Goal: Task Accomplishment & Management: Use online tool/utility

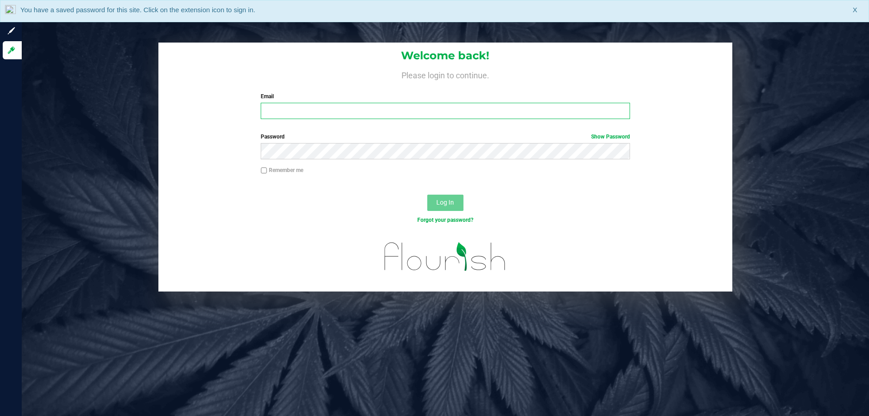
click at [318, 113] on input "Email" at bounding box center [445, 111] width 369 height 16
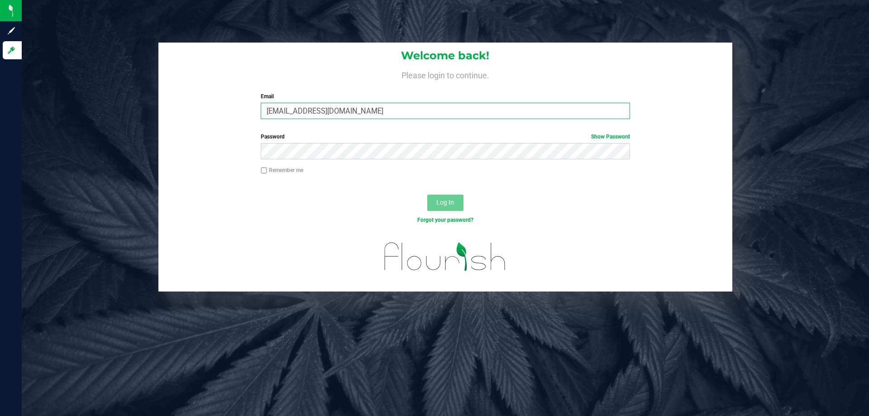
type input "[EMAIL_ADDRESS][DOMAIN_NAME]"
click at [427, 195] on button "Log In" at bounding box center [445, 203] width 36 height 16
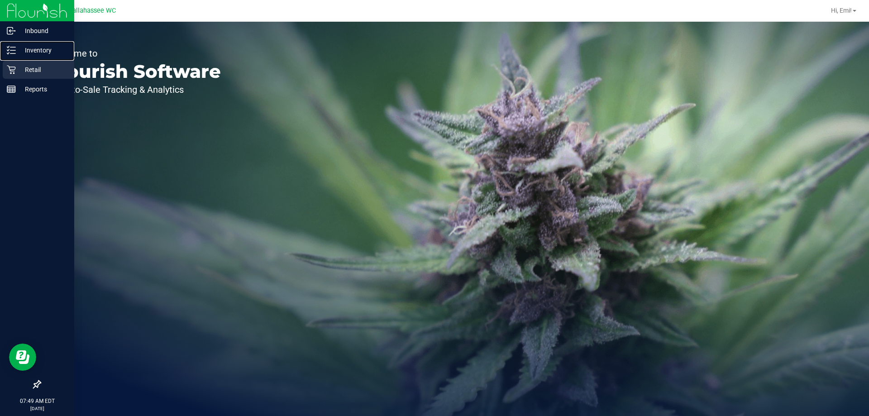
drag, startPoint x: 11, startPoint y: 51, endPoint x: 56, endPoint y: 69, distance: 48.6
click at [11, 52] on icon at bounding box center [11, 50] width 9 height 9
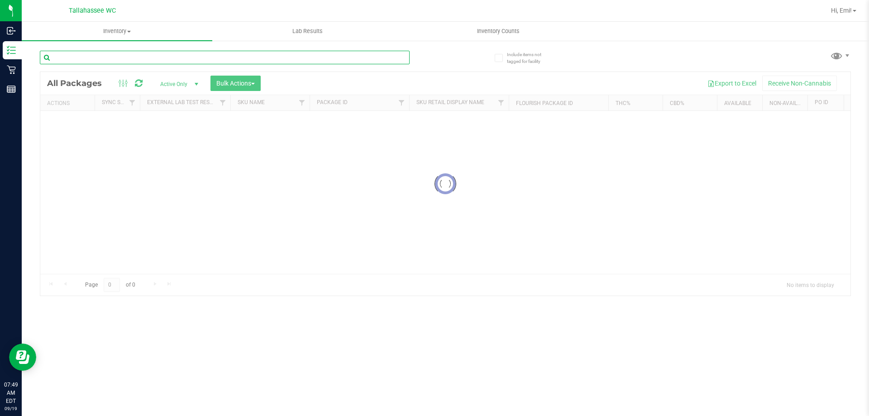
click at [190, 61] on input "text" at bounding box center [225, 58] width 370 height 14
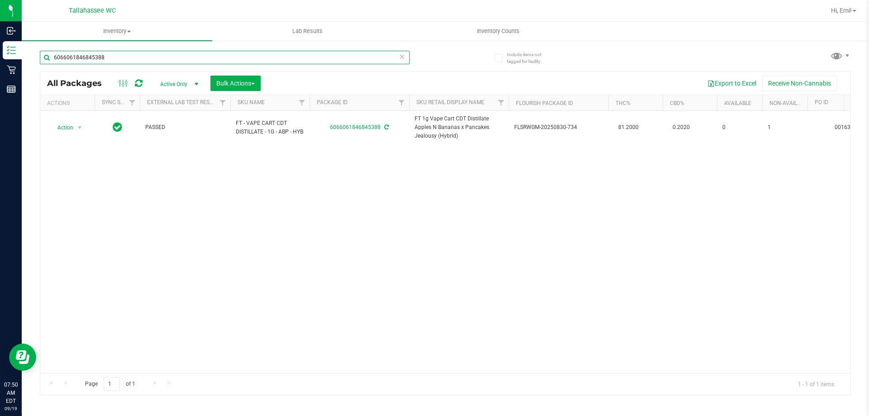
type input "6066061846845388"
click at [402, 57] on icon at bounding box center [402, 56] width 6 height 11
click at [386, 57] on input "text" at bounding box center [225, 58] width 370 height 14
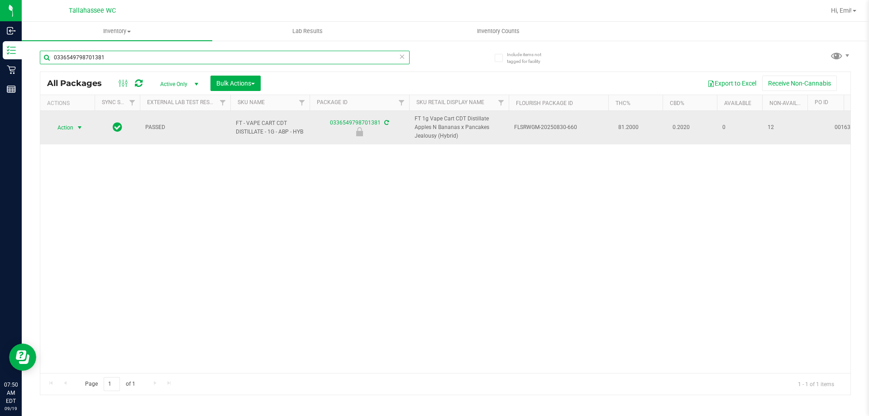
type input "0336549798701381"
click at [83, 130] on span "select" at bounding box center [79, 127] width 7 height 7
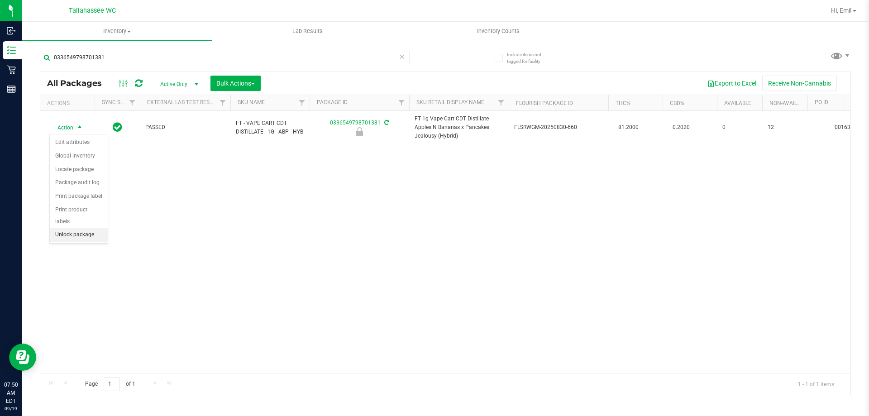
click at [93, 228] on li "Unlock package" at bounding box center [79, 235] width 58 height 14
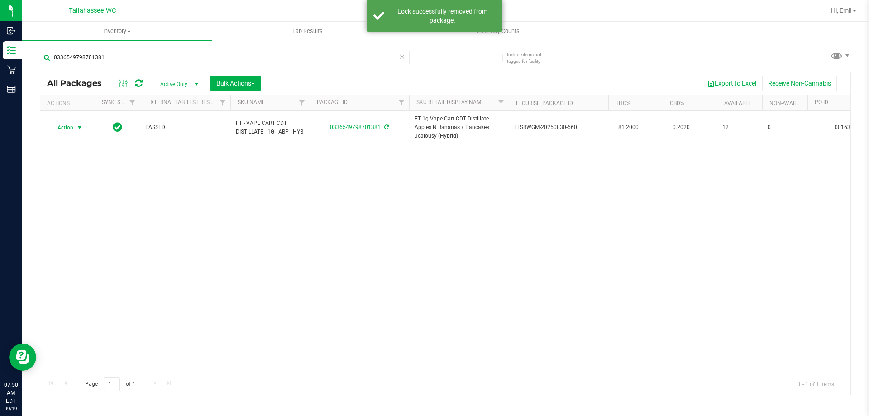
click at [81, 128] on span "select" at bounding box center [79, 127] width 7 height 7
click at [104, 223] on li "Print package label" at bounding box center [85, 224] width 70 height 14
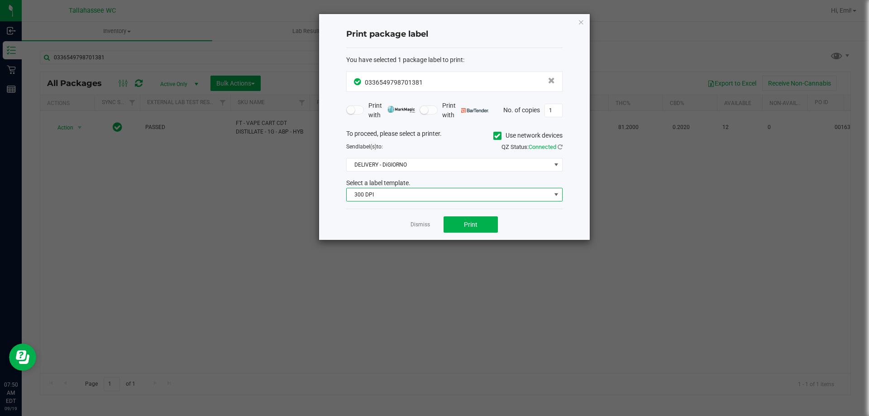
click at [388, 200] on span "300 DPI" at bounding box center [449, 194] width 204 height 13
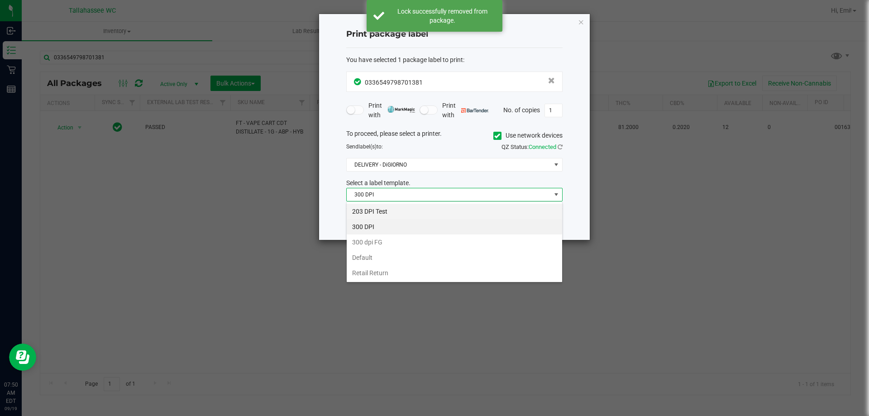
scroll to position [14, 216]
click at [390, 210] on li "203 DPI Test" at bounding box center [454, 211] width 215 height 15
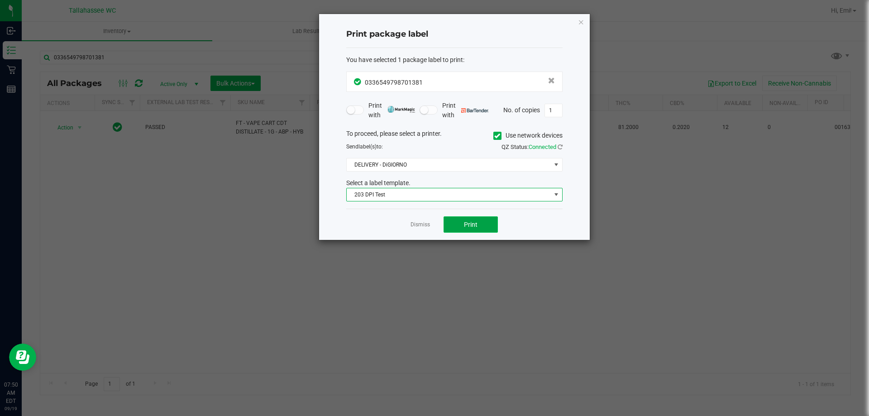
click at [466, 223] on span "Print" at bounding box center [471, 224] width 14 height 7
click at [579, 22] on icon "button" at bounding box center [581, 21] width 6 height 11
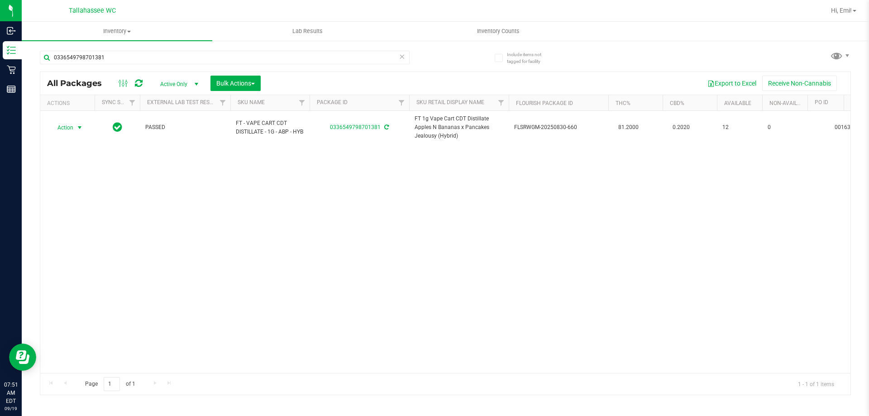
click at [404, 58] on icon at bounding box center [402, 56] width 6 height 11
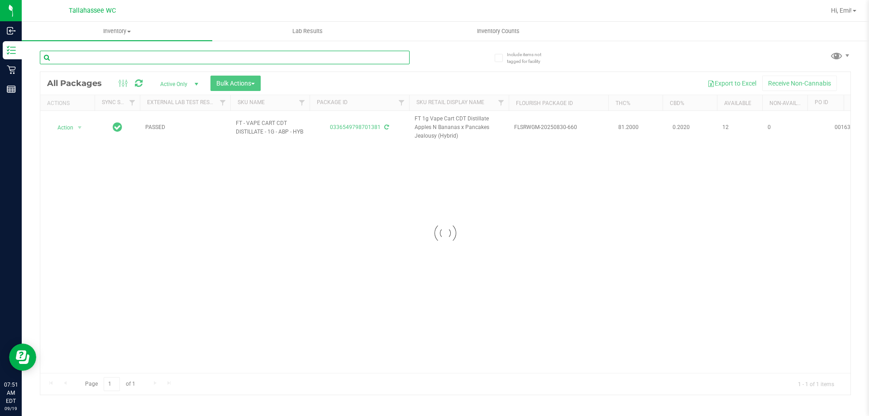
click at [374, 56] on input "text" at bounding box center [225, 58] width 370 height 14
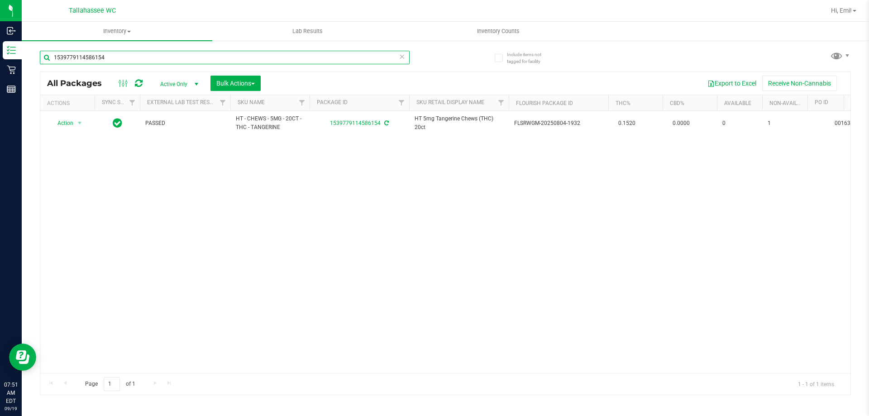
type input "1539779114586154"
click at [402, 56] on icon at bounding box center [402, 56] width 6 height 11
click at [393, 56] on input "text" at bounding box center [225, 58] width 370 height 14
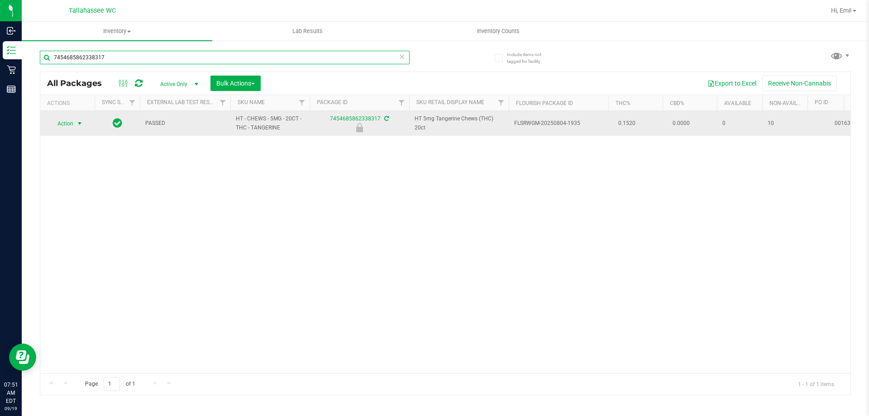
type input "7454685862338317"
click at [74, 123] on span "select" at bounding box center [79, 123] width 11 height 13
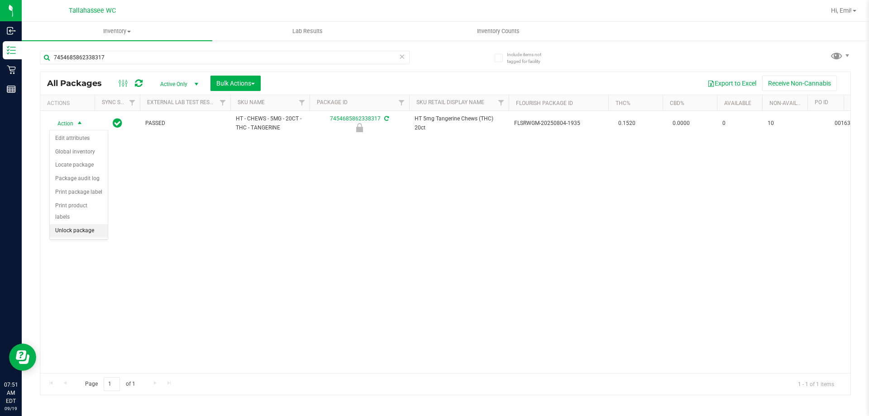
click at [91, 224] on li "Unlock package" at bounding box center [79, 231] width 58 height 14
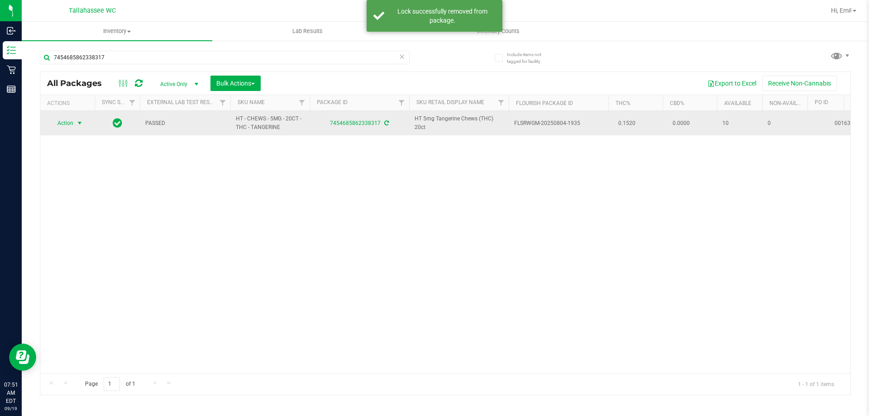
click at [81, 123] on span "select" at bounding box center [79, 122] width 7 height 7
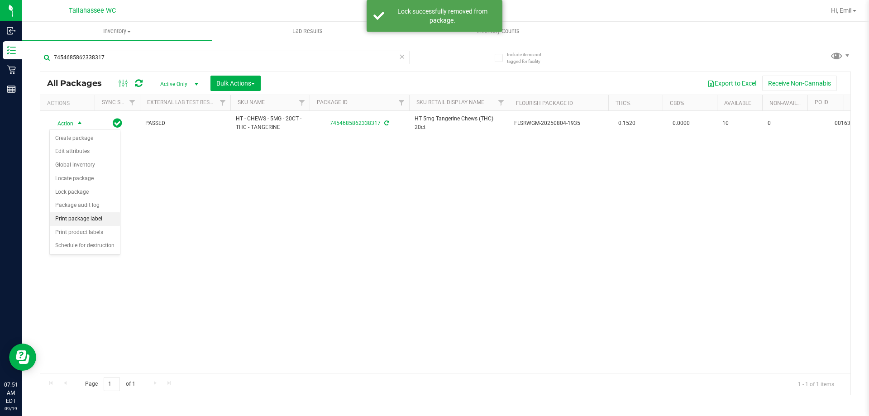
click at [110, 217] on li "Print package label" at bounding box center [85, 219] width 70 height 14
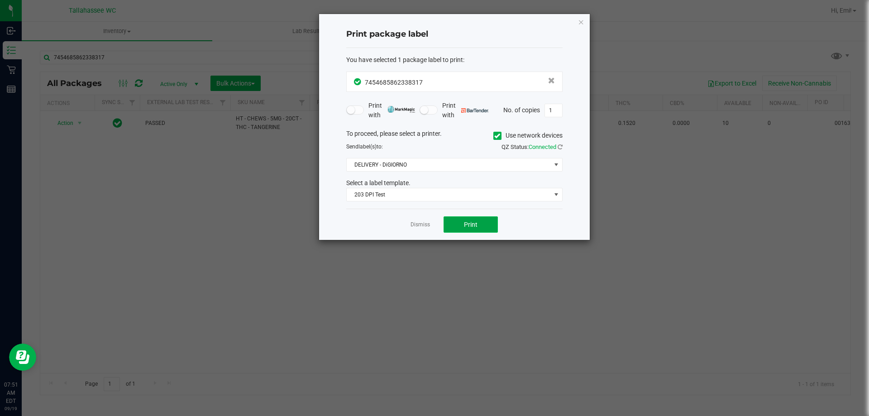
click at [477, 223] on span "Print" at bounding box center [471, 224] width 14 height 7
click at [581, 22] on icon "button" at bounding box center [581, 21] width 6 height 11
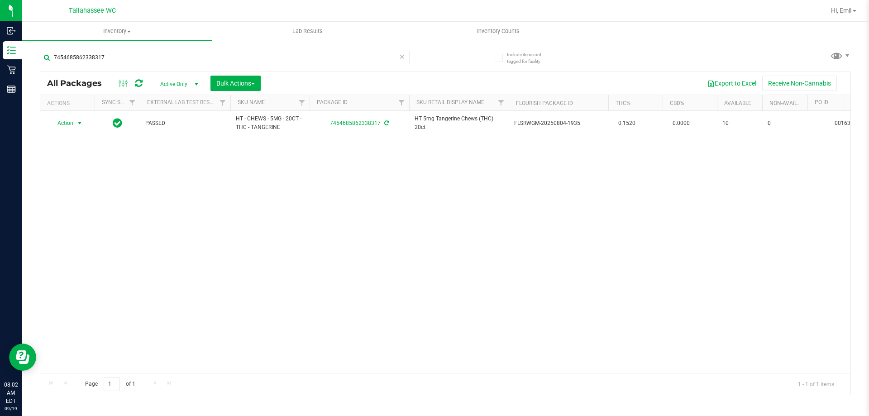
click at [400, 57] on icon at bounding box center [402, 56] width 6 height 11
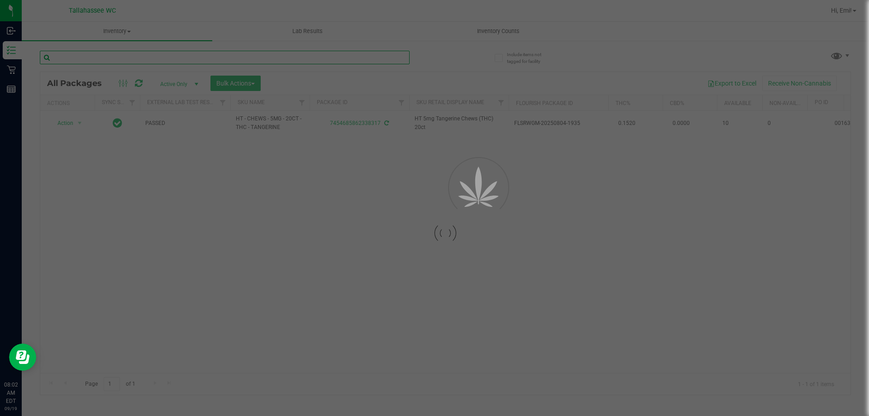
click at [393, 57] on input "text" at bounding box center [225, 58] width 370 height 14
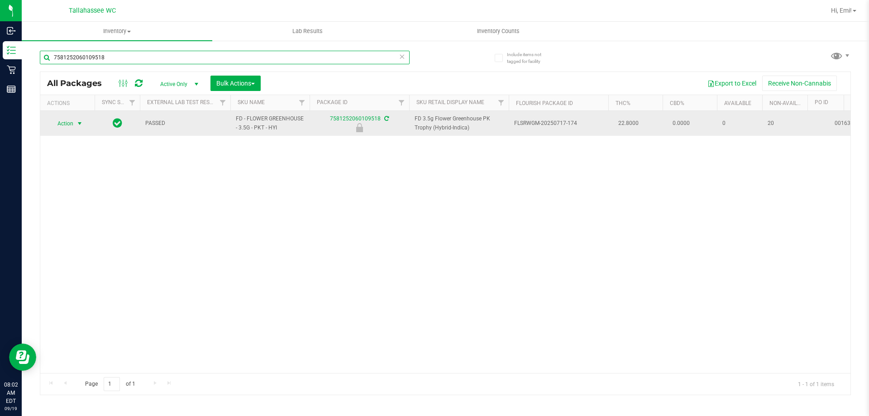
type input "7581252060109518"
click at [80, 123] on span "select" at bounding box center [79, 123] width 7 height 7
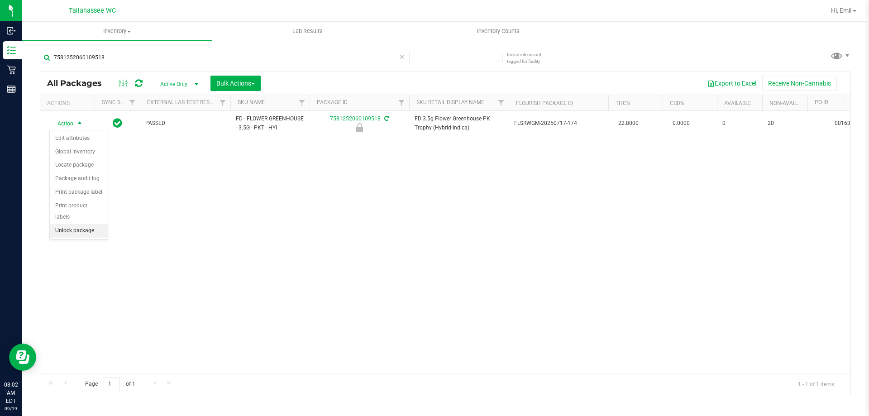
click at [101, 224] on li "Unlock package" at bounding box center [79, 231] width 58 height 14
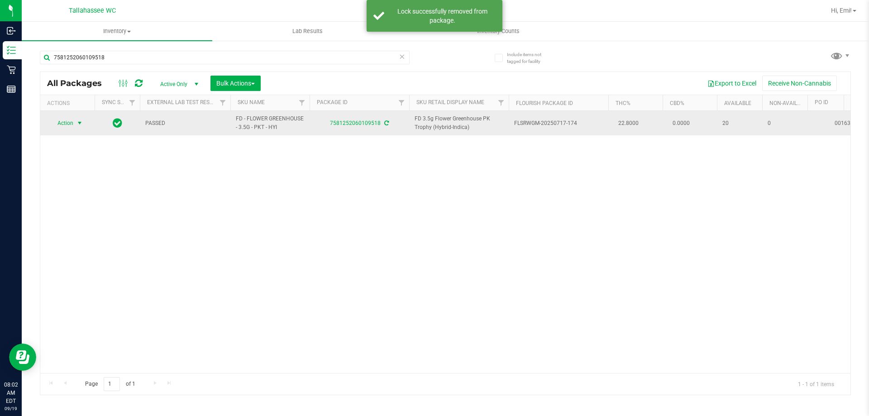
click at [83, 127] on span "select" at bounding box center [79, 123] width 11 height 13
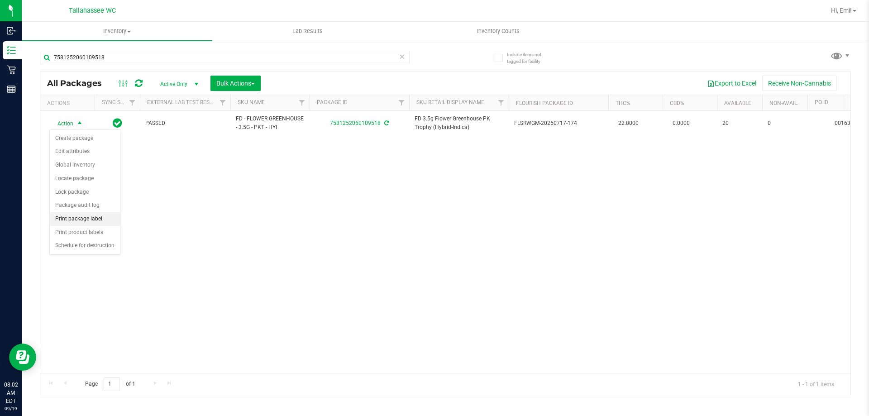
click at [110, 216] on li "Print package label" at bounding box center [85, 219] width 70 height 14
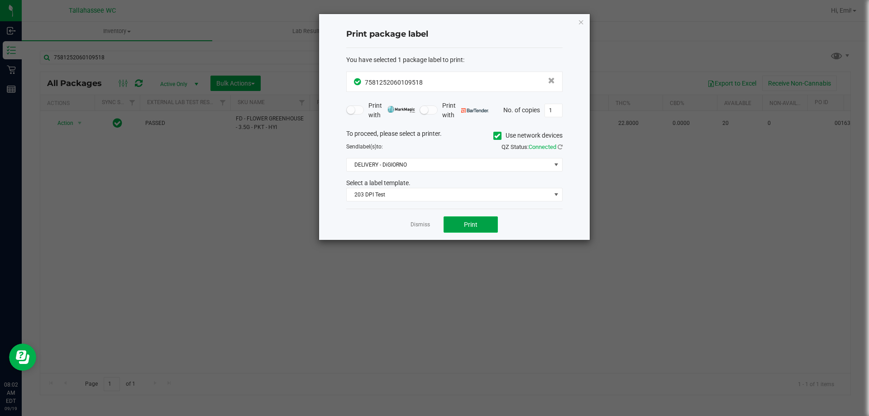
click at [477, 226] on button "Print" at bounding box center [470, 224] width 54 height 16
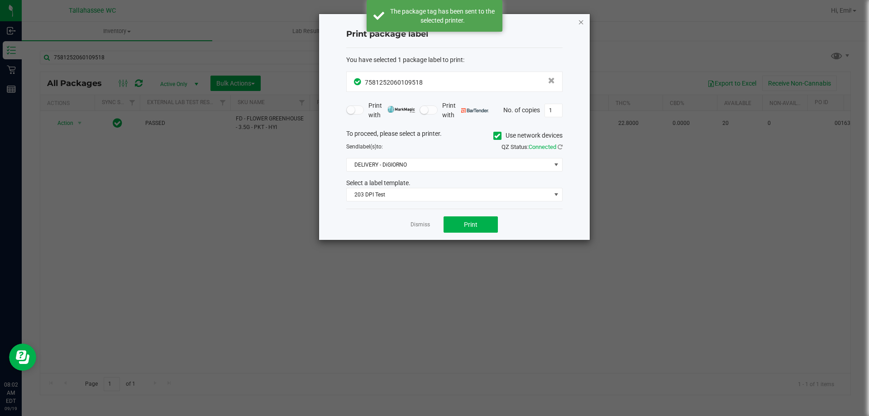
click at [580, 24] on icon "button" at bounding box center [581, 21] width 6 height 11
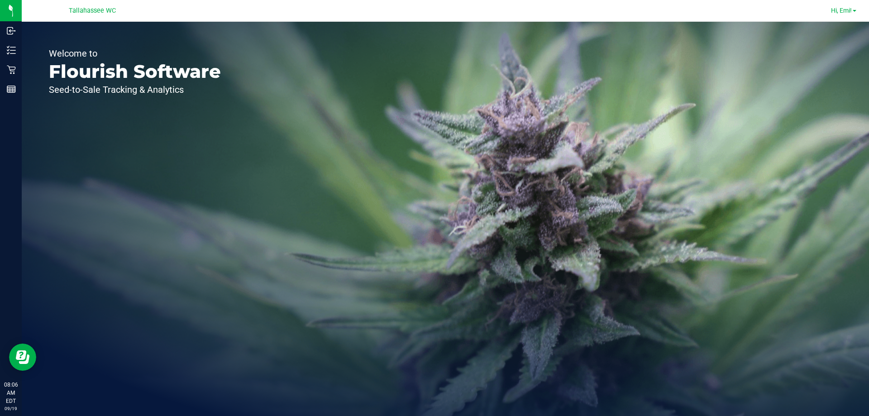
click at [849, 11] on body "Inbound Inventory Retail Reports 08:06 AM EDT [DATE] 09/19 [GEOGRAPHIC_DATA] WC…" at bounding box center [434, 208] width 869 height 416
click at [850, 13] on span "Hi, Emi!" at bounding box center [841, 10] width 21 height 7
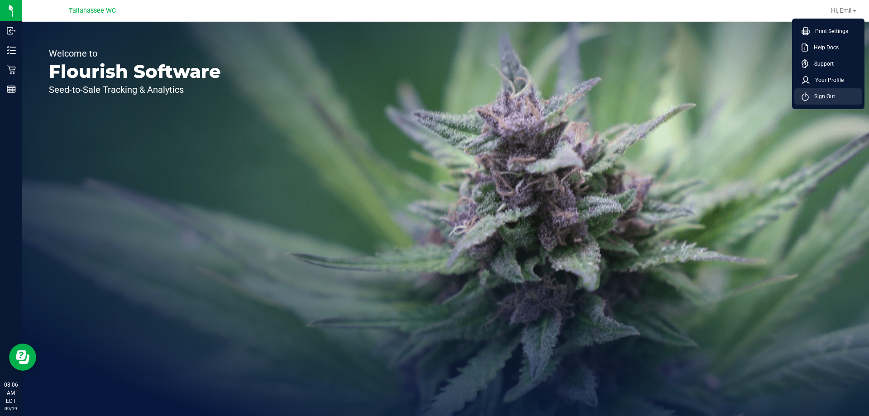
click at [842, 95] on li "Sign Out" at bounding box center [828, 96] width 68 height 16
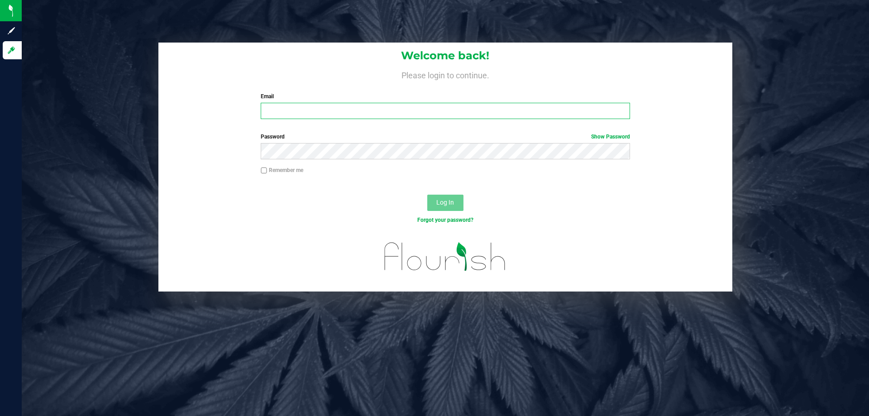
click at [473, 110] on input "Email" at bounding box center [445, 111] width 369 height 16
type input "[EMAIL_ADDRESS][DOMAIN_NAME]"
click at [427, 195] on button "Log In" at bounding box center [445, 203] width 36 height 16
